Goal: Task Accomplishment & Management: Manage account settings

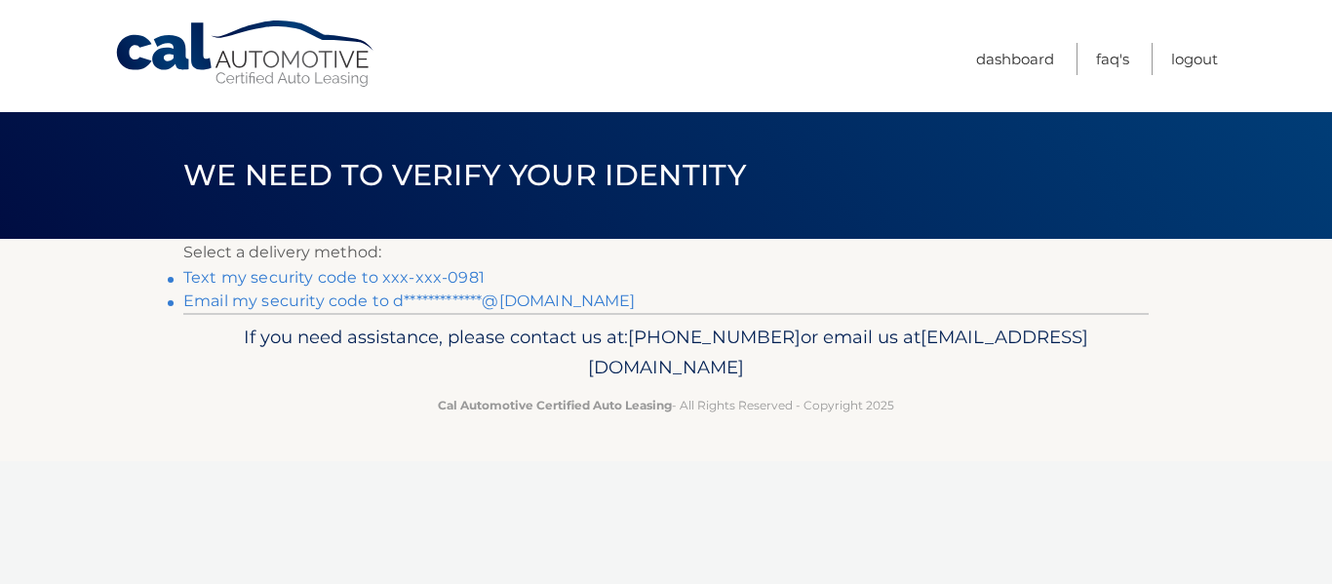
click at [428, 272] on link "Text my security code to xxx-xxx-0981" at bounding box center [333, 277] width 301 height 19
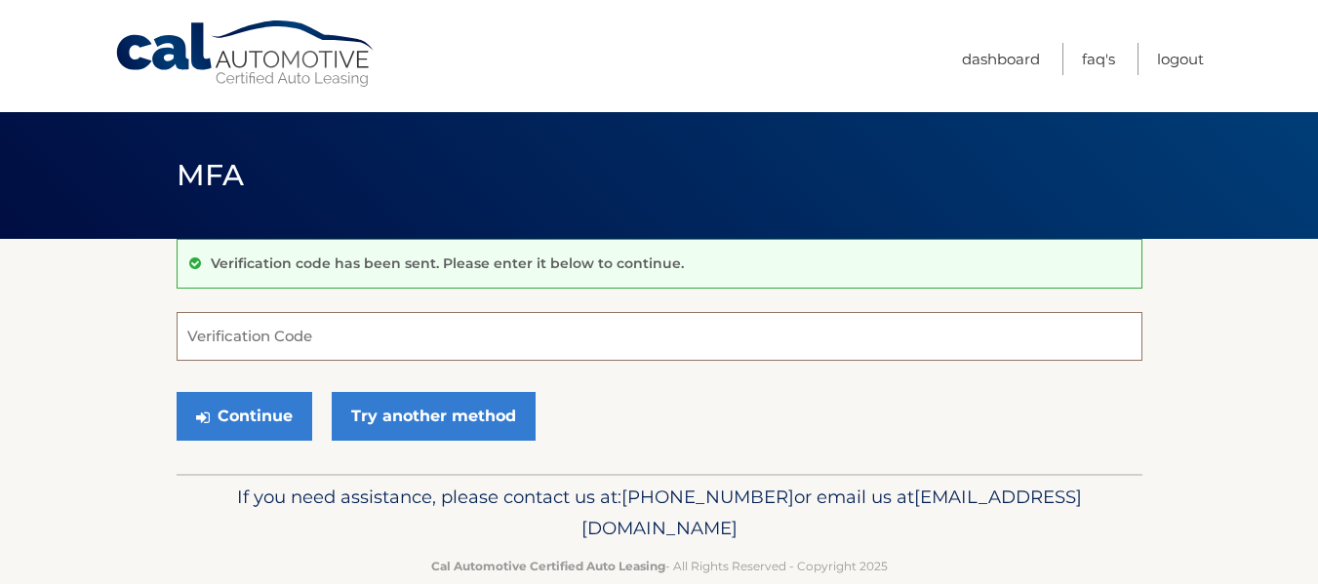
click at [381, 323] on input "Verification Code" at bounding box center [660, 336] width 966 height 49
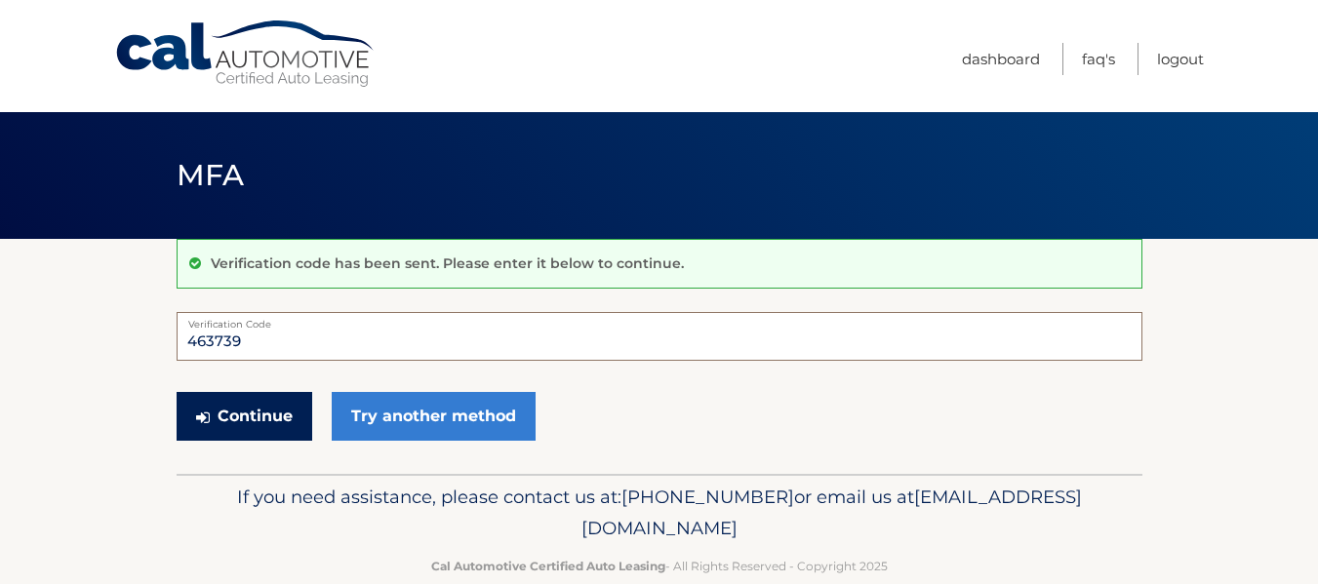
type input "463739"
click at [255, 404] on button "Continue" at bounding box center [245, 416] width 136 height 49
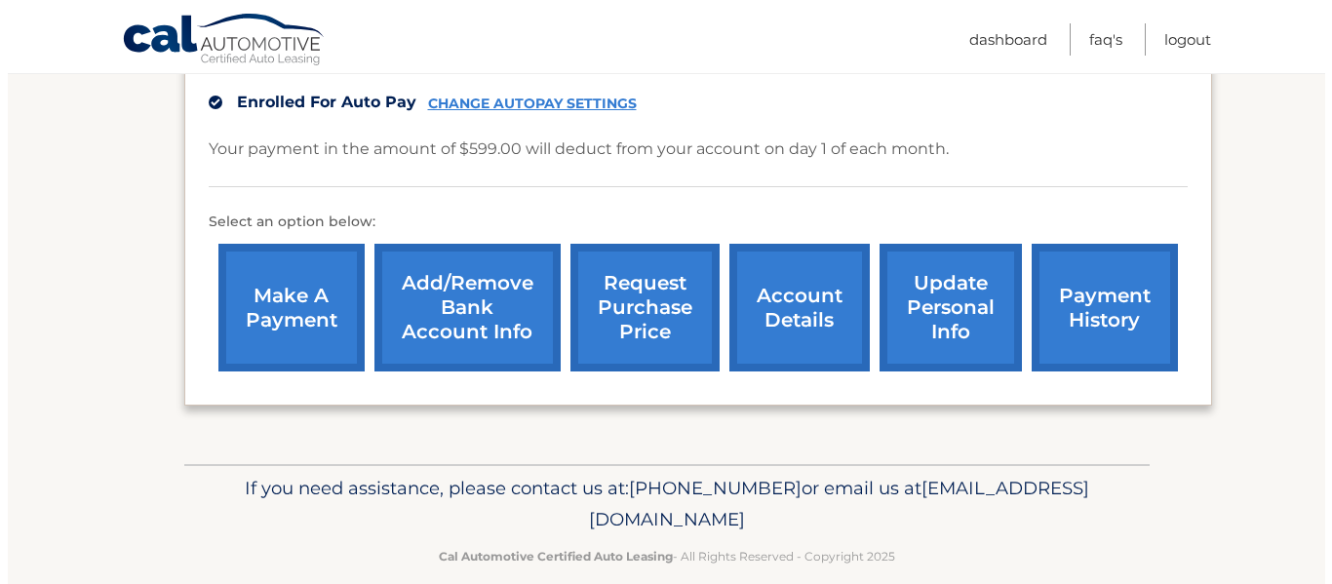
scroll to position [645, 0]
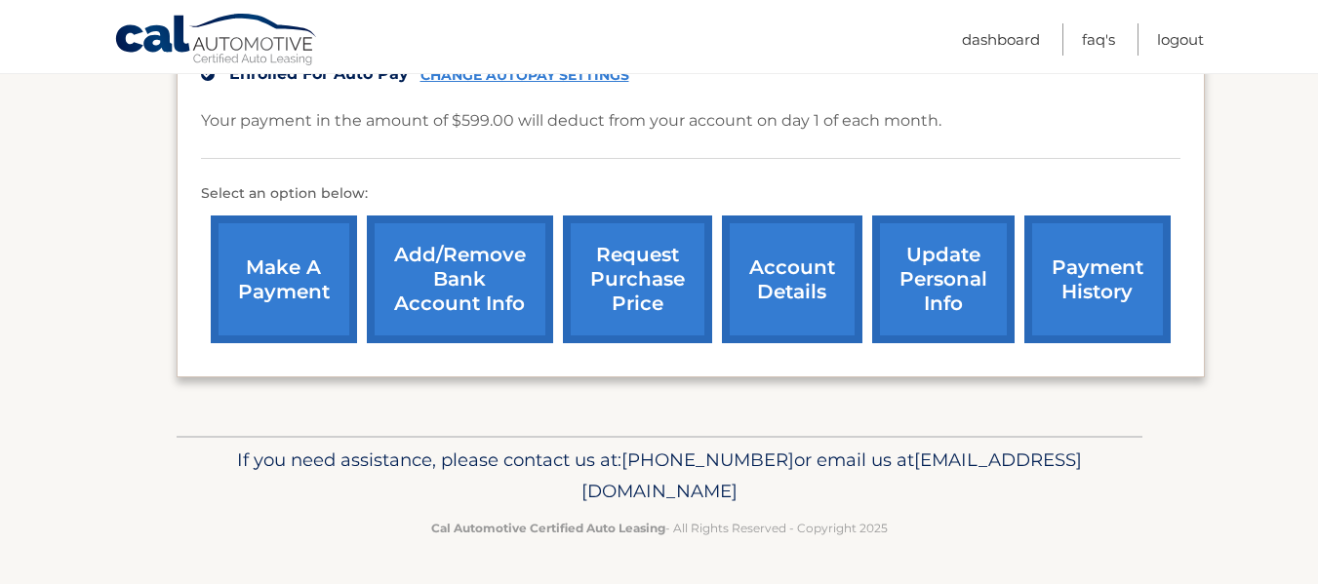
click at [621, 270] on link "request purchase price" at bounding box center [637, 280] width 149 height 128
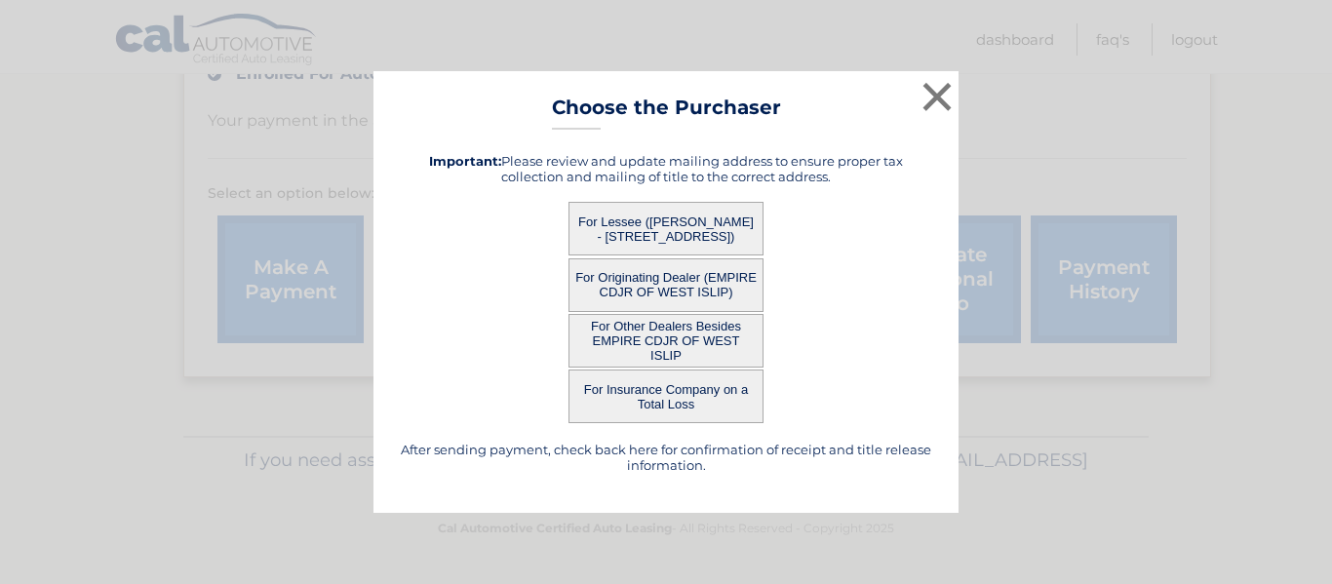
click at [696, 227] on button "For Lessee (DAVID CANDELARIA - 10 BAY DRIVE, , HAMPTON BAYS, ny 11946)" at bounding box center [666, 229] width 195 height 54
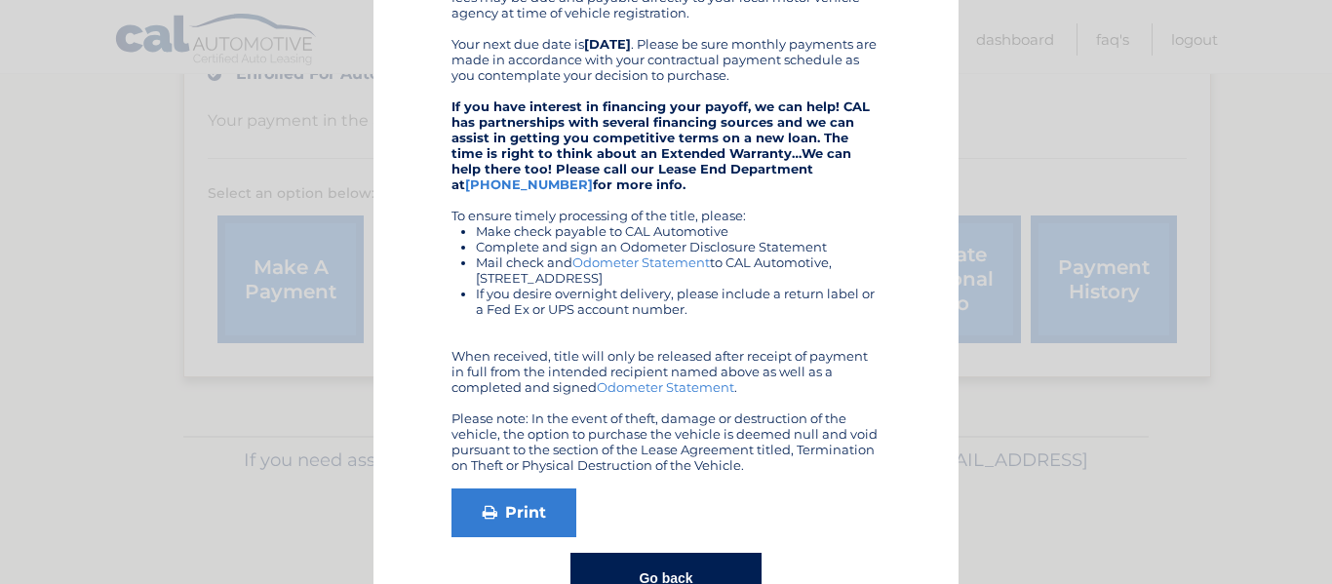
scroll to position [470, 0]
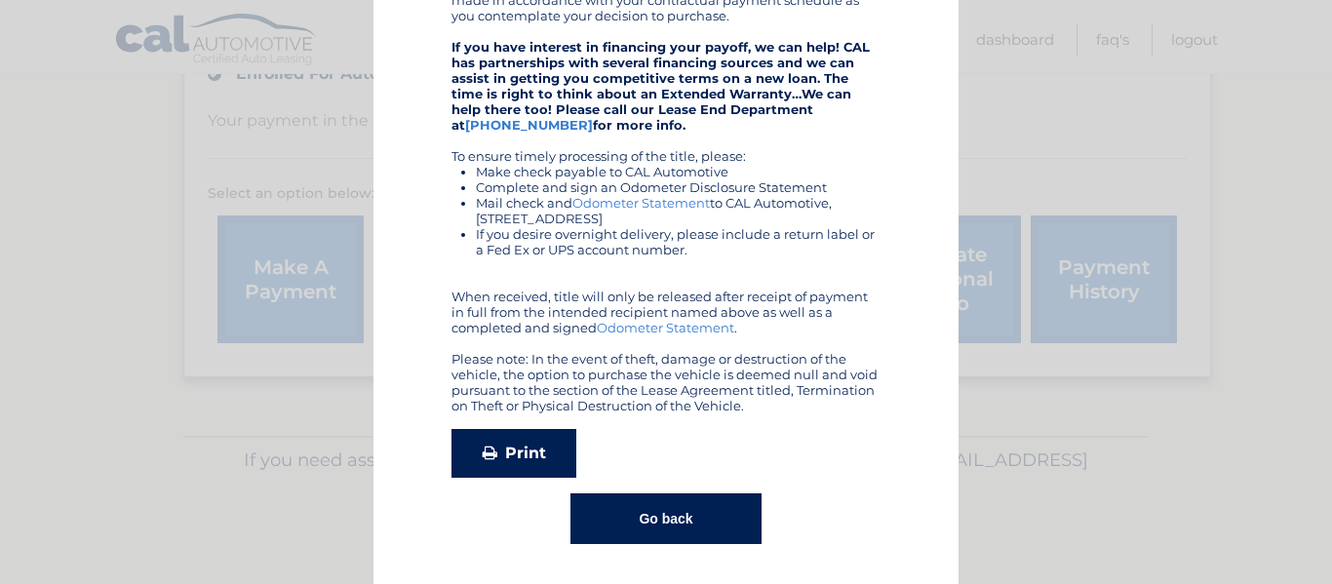
click at [506, 449] on link "Print" at bounding box center [514, 453] width 125 height 49
click at [687, 508] on button "Go back" at bounding box center [666, 519] width 190 height 51
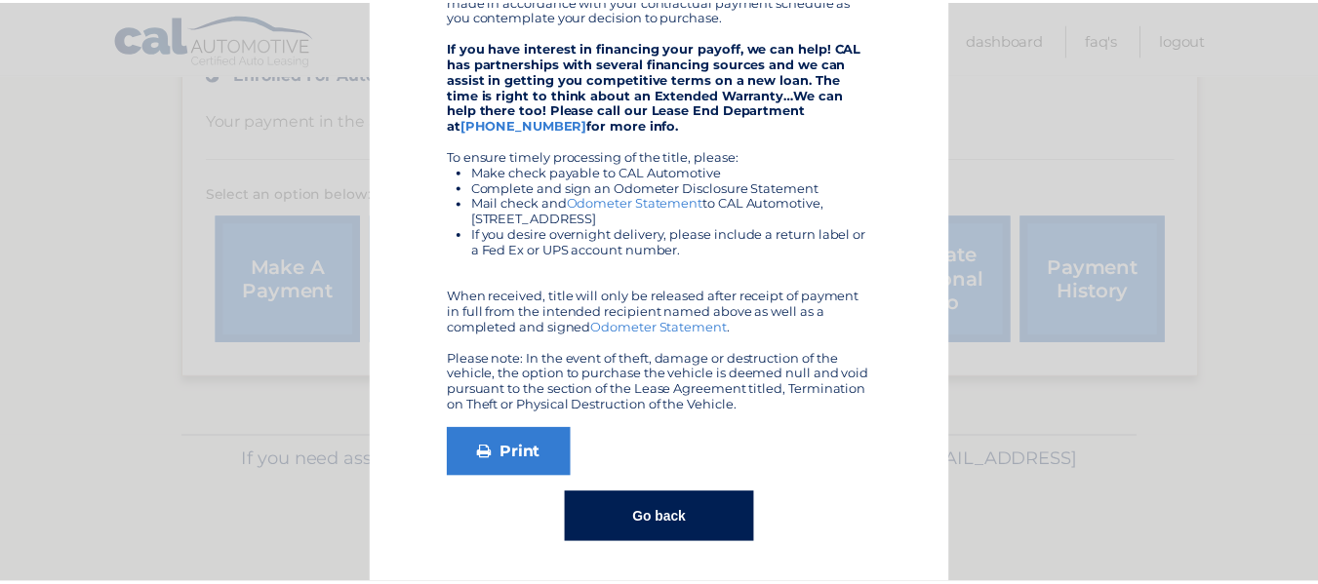
scroll to position [0, 0]
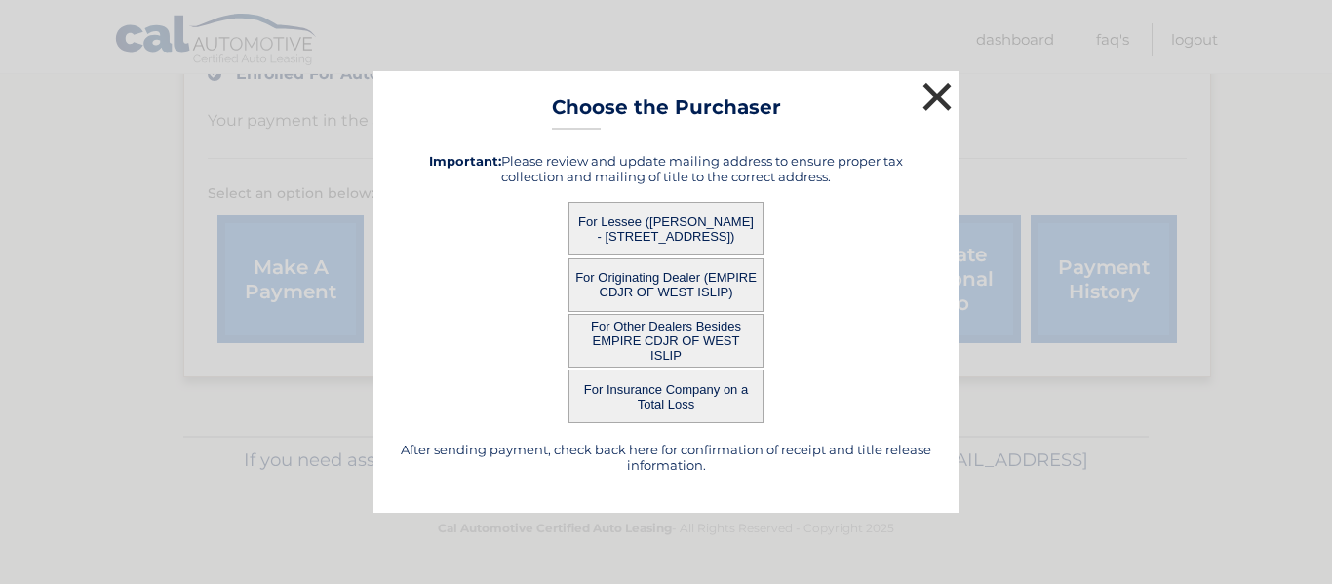
click at [937, 89] on button "×" at bounding box center [937, 96] width 39 height 39
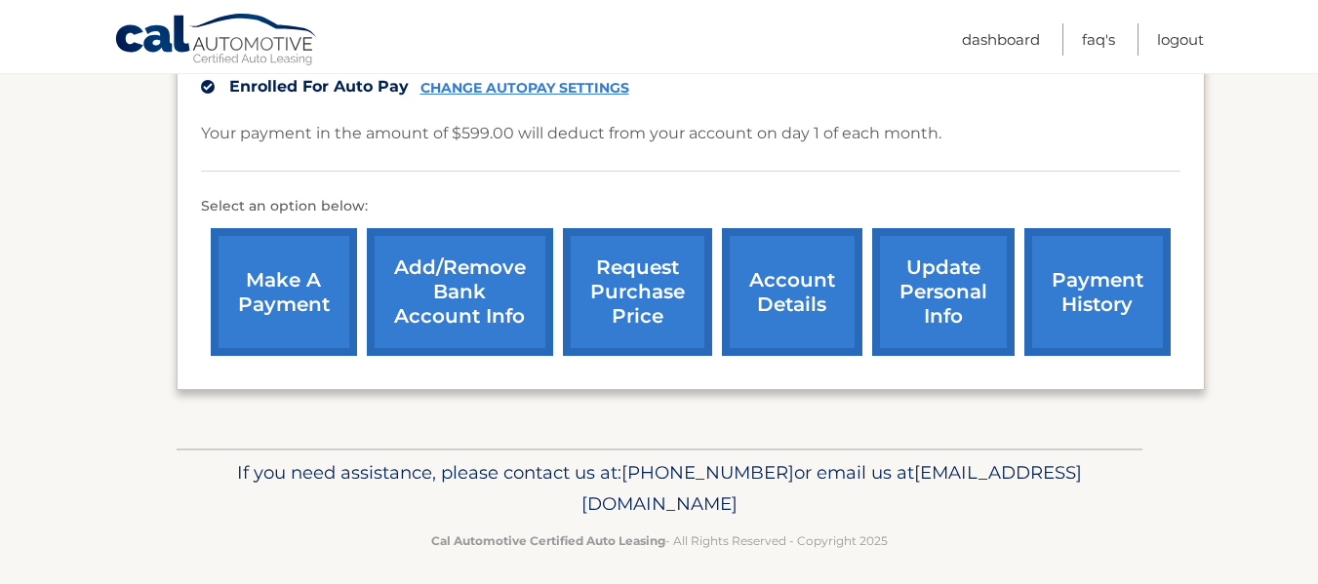
scroll to position [636, 0]
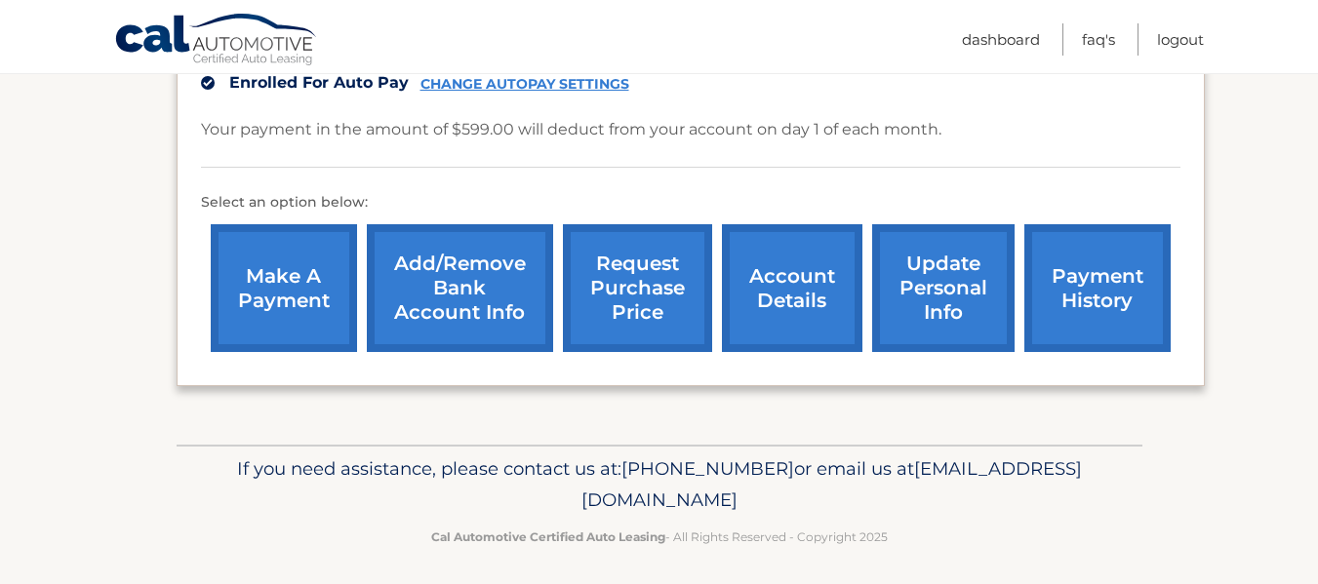
click at [946, 297] on link "update personal info" at bounding box center [943, 288] width 142 height 128
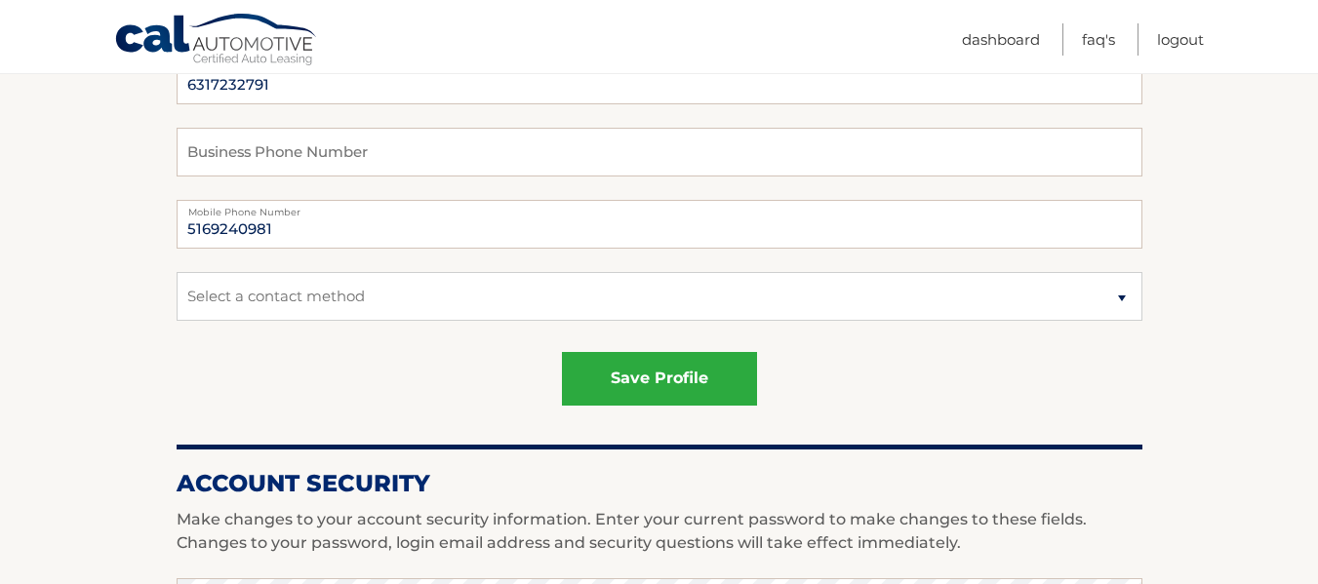
scroll to position [460, 0]
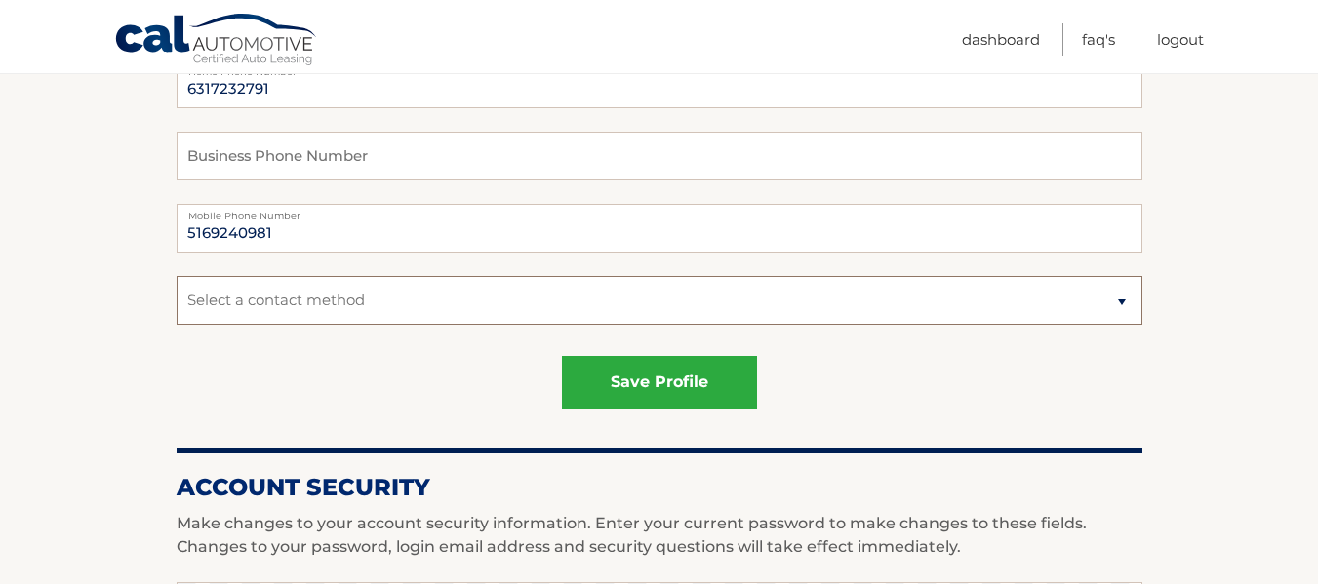
click at [1120, 298] on select "Select a contact method Mobile Home" at bounding box center [660, 300] width 966 height 49
select select "1"
click at [177, 276] on select "Select a contact method Mobile Home" at bounding box center [660, 300] width 966 height 49
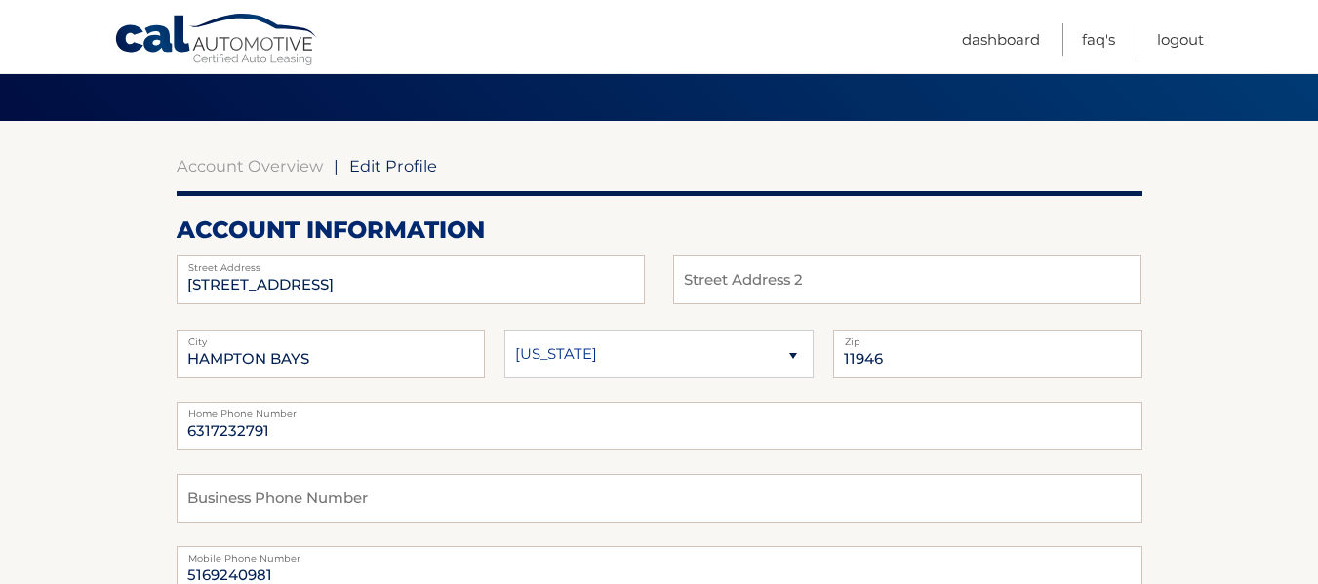
scroll to position [114, 0]
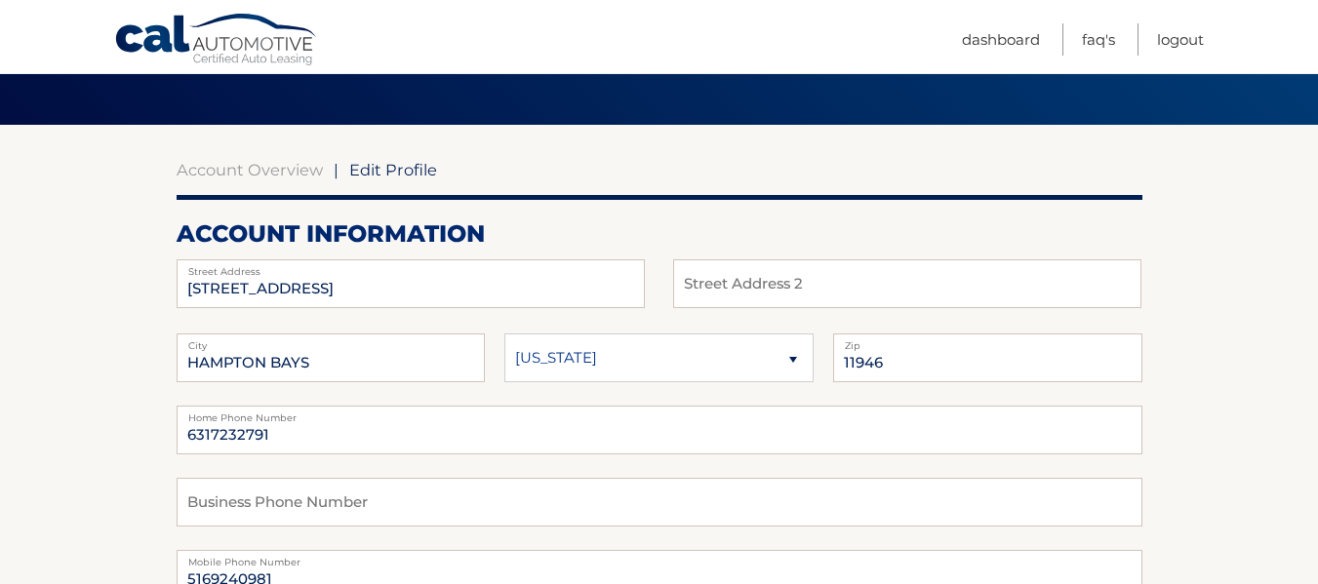
click at [792, 359] on select "Alaska Alabama Arkansas Arizona California" at bounding box center [658, 358] width 309 height 49
select select "NY"
click at [504, 334] on select "Alaska Alabama Arkansas Arizona California" at bounding box center [658, 358] width 309 height 49
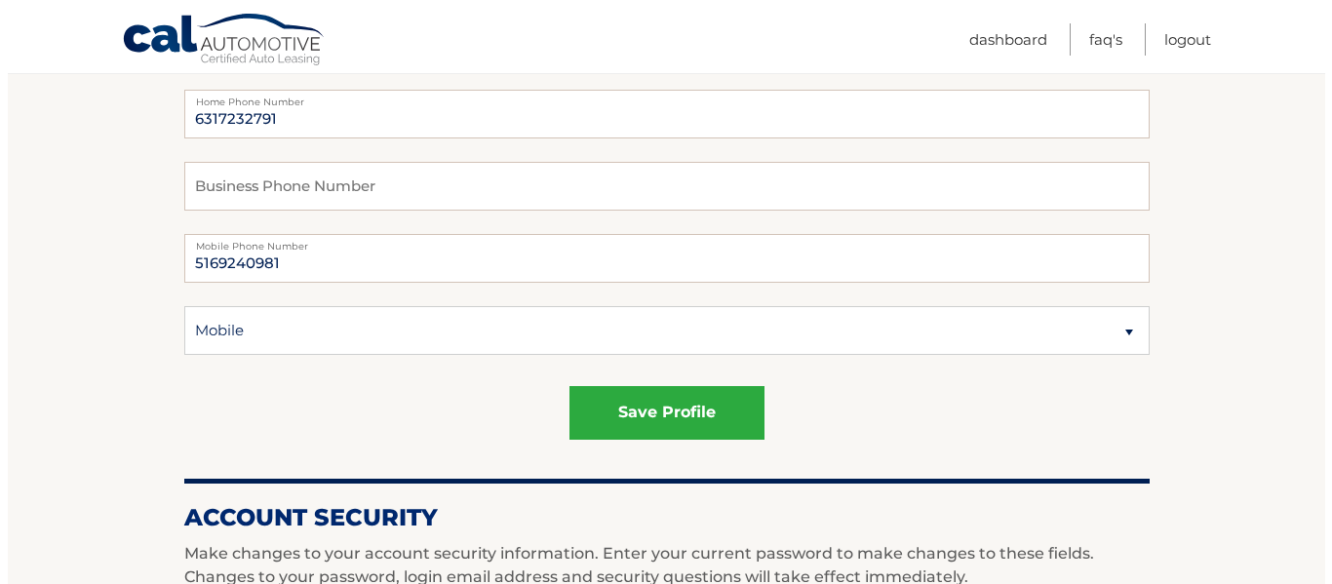
scroll to position [444, 0]
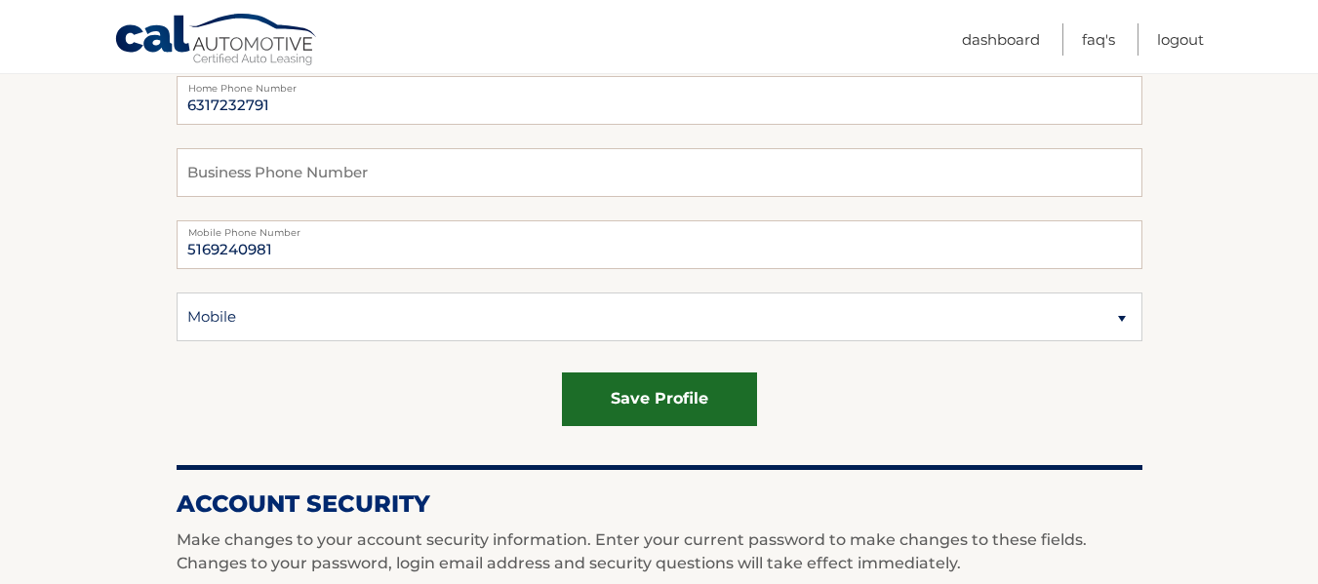
click at [721, 406] on button "save profile" at bounding box center [659, 400] width 195 height 54
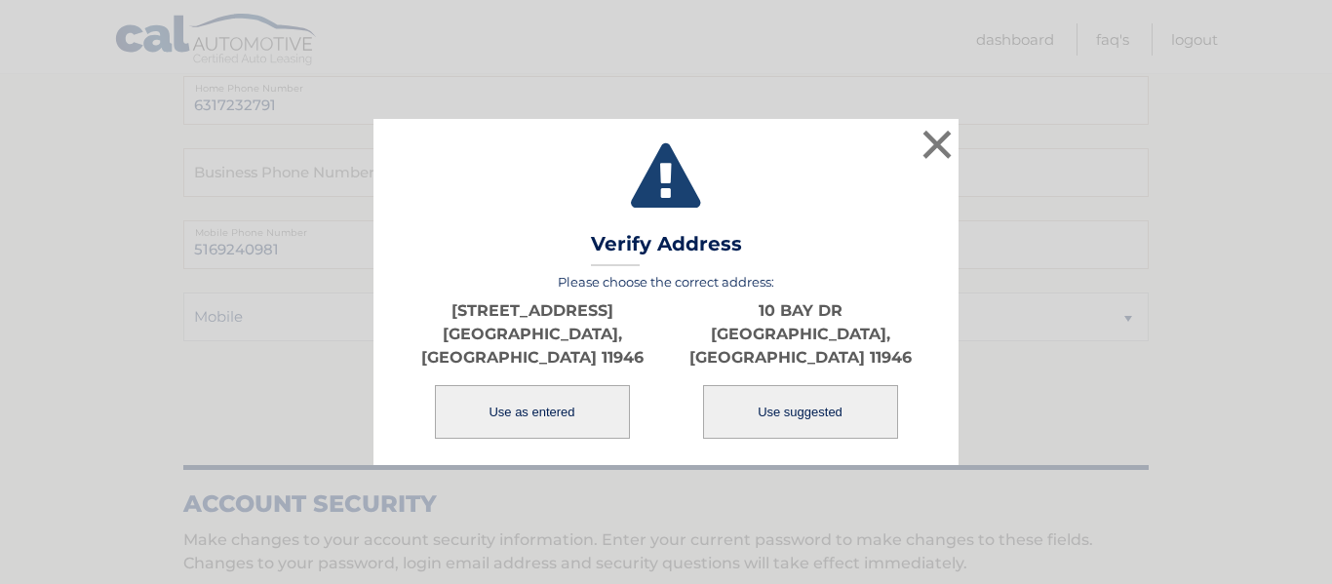
click at [544, 406] on button "Use as entered" at bounding box center [532, 412] width 195 height 54
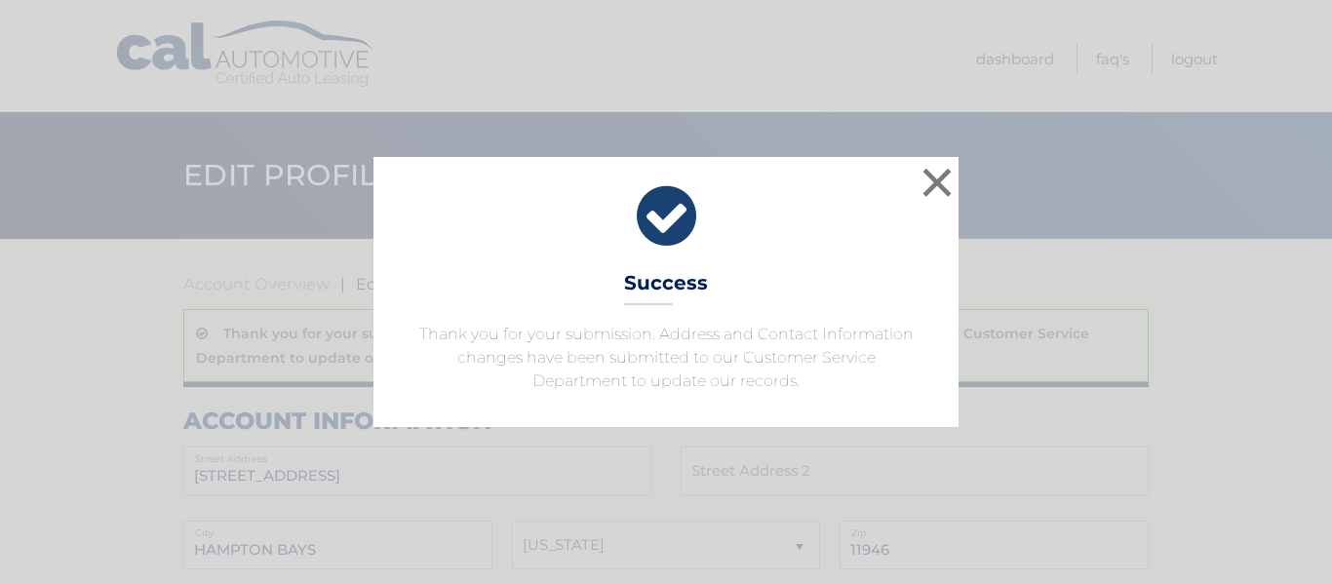
click at [539, 391] on p "Thank you for your submission. Address and Contact Information changes have bee…" at bounding box center [666, 358] width 536 height 70
click at [941, 171] on button "×" at bounding box center [937, 182] width 39 height 39
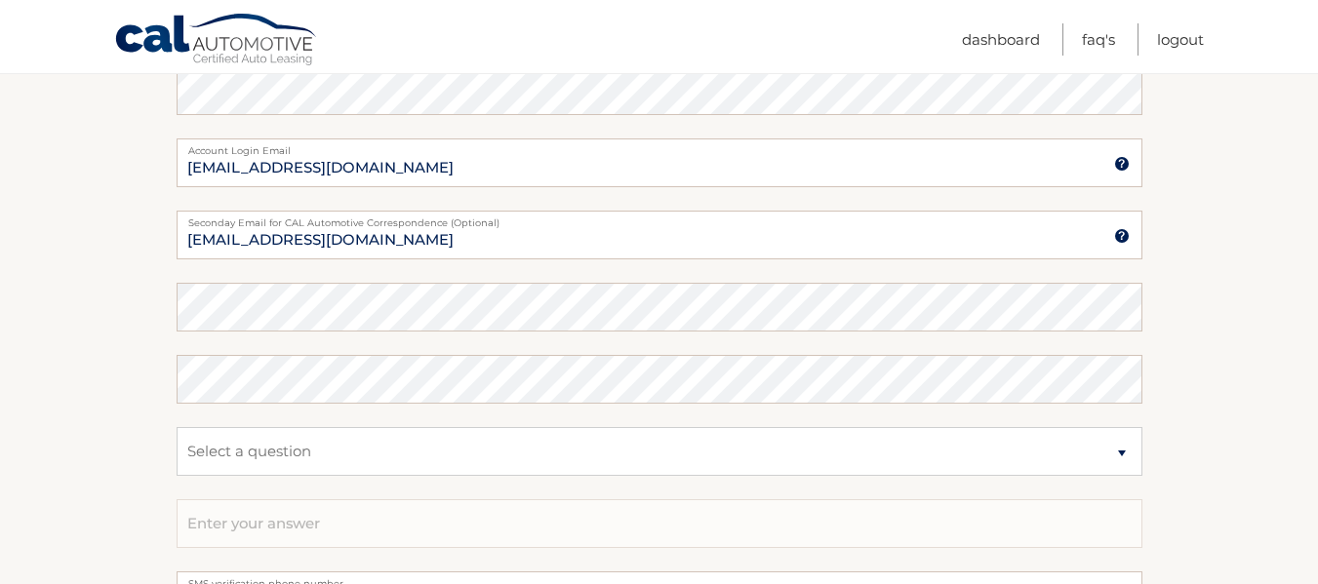
scroll to position [994, 0]
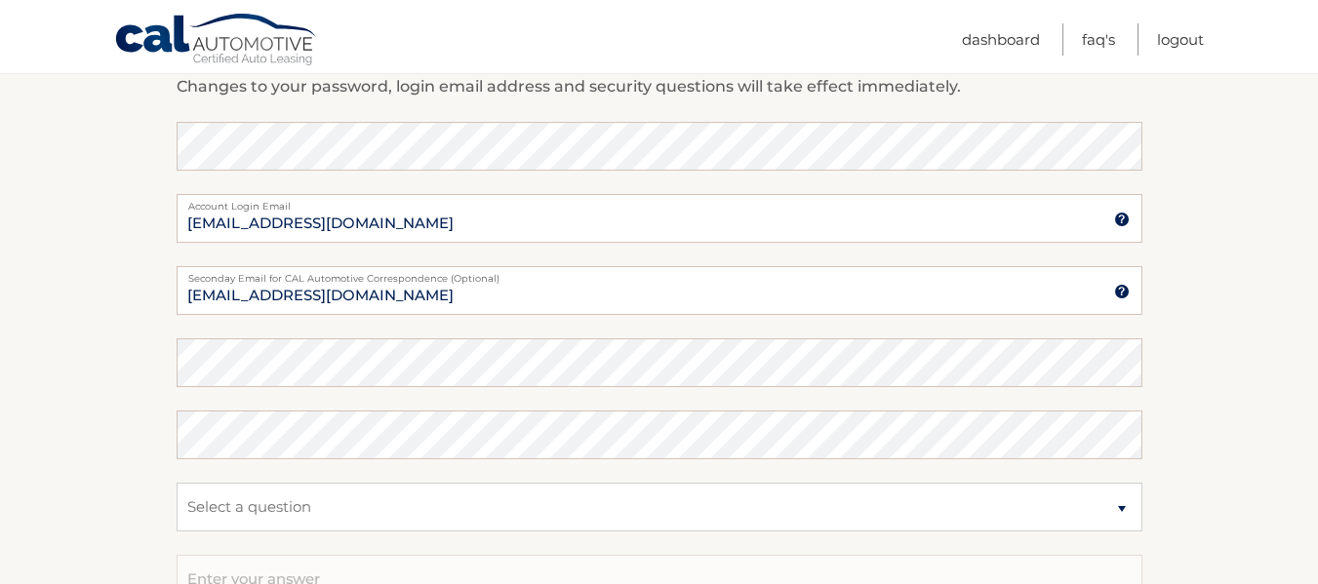
click at [1213, 343] on section "Account Overview | Edit Profile Thank you for your submission. Address and Cont…" at bounding box center [659, 34] width 1318 height 1578
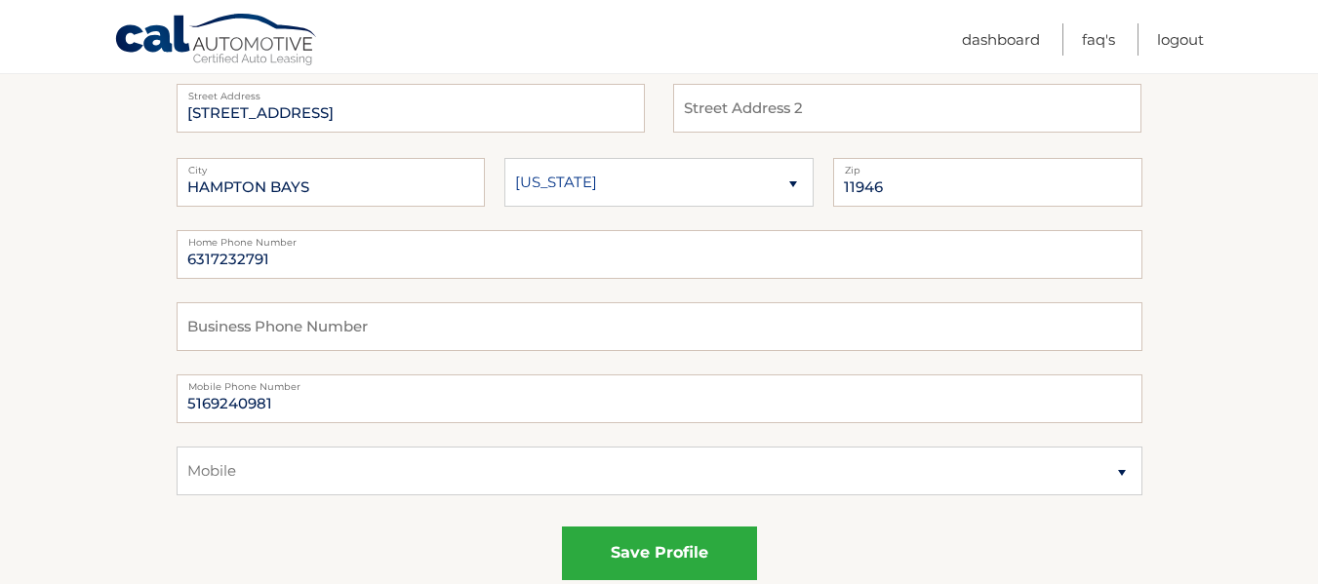
scroll to position [0, 0]
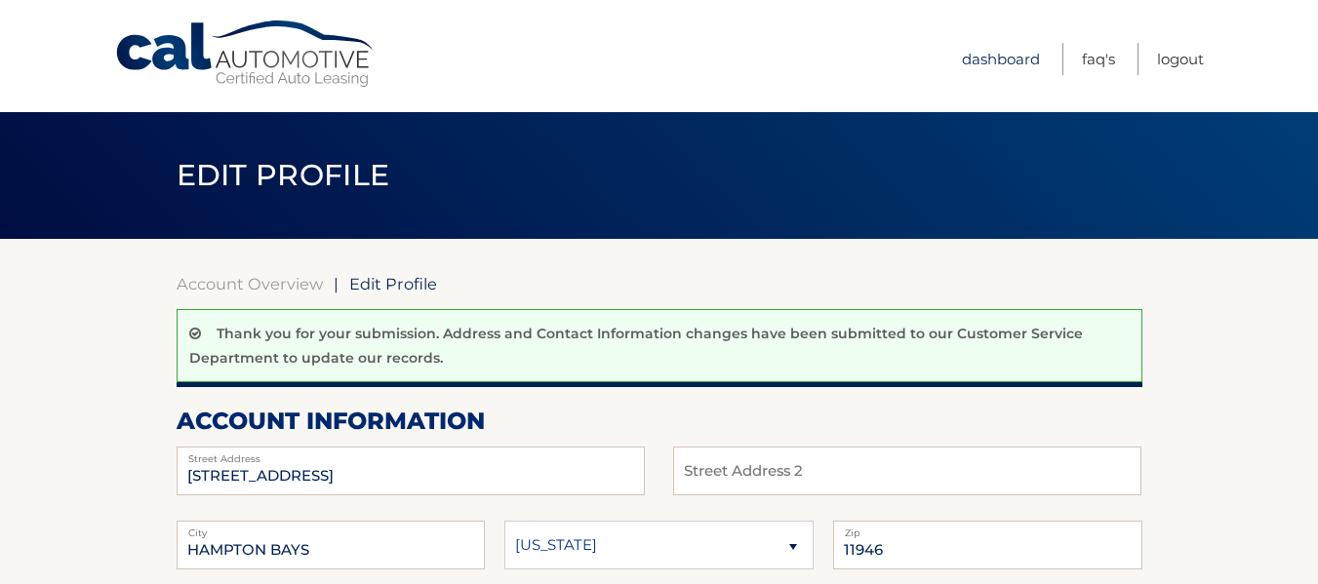
click at [989, 60] on link "Dashboard" at bounding box center [1001, 59] width 78 height 32
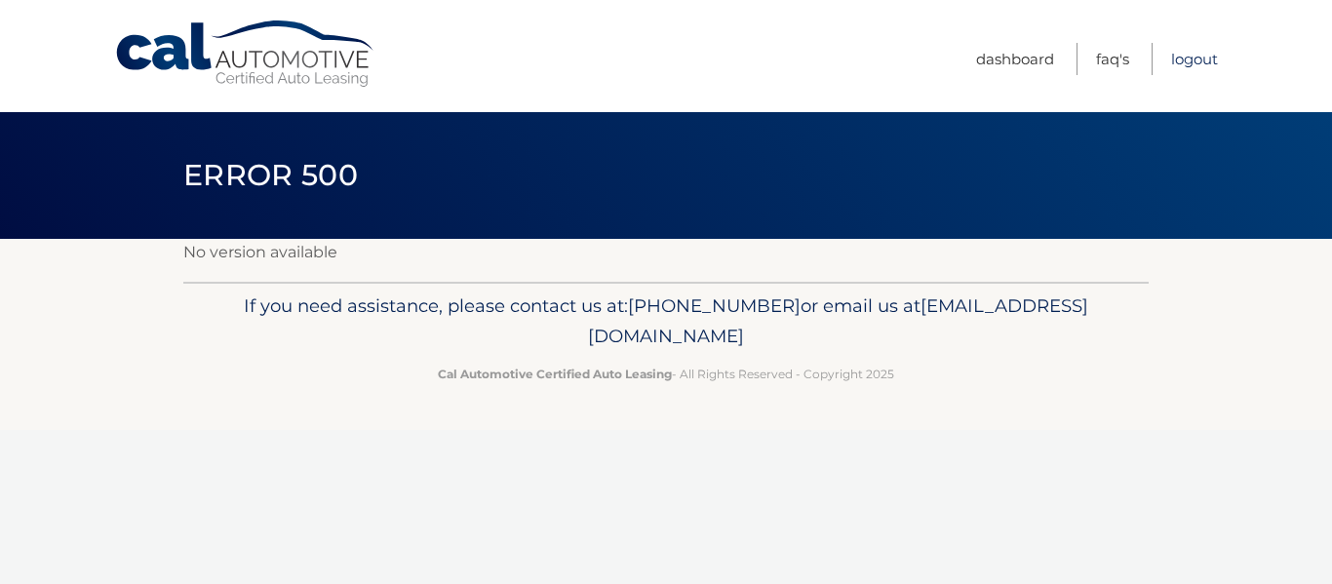
click at [1184, 64] on link "Logout" at bounding box center [1194, 59] width 47 height 32
